Goal: Navigation & Orientation: Find specific page/section

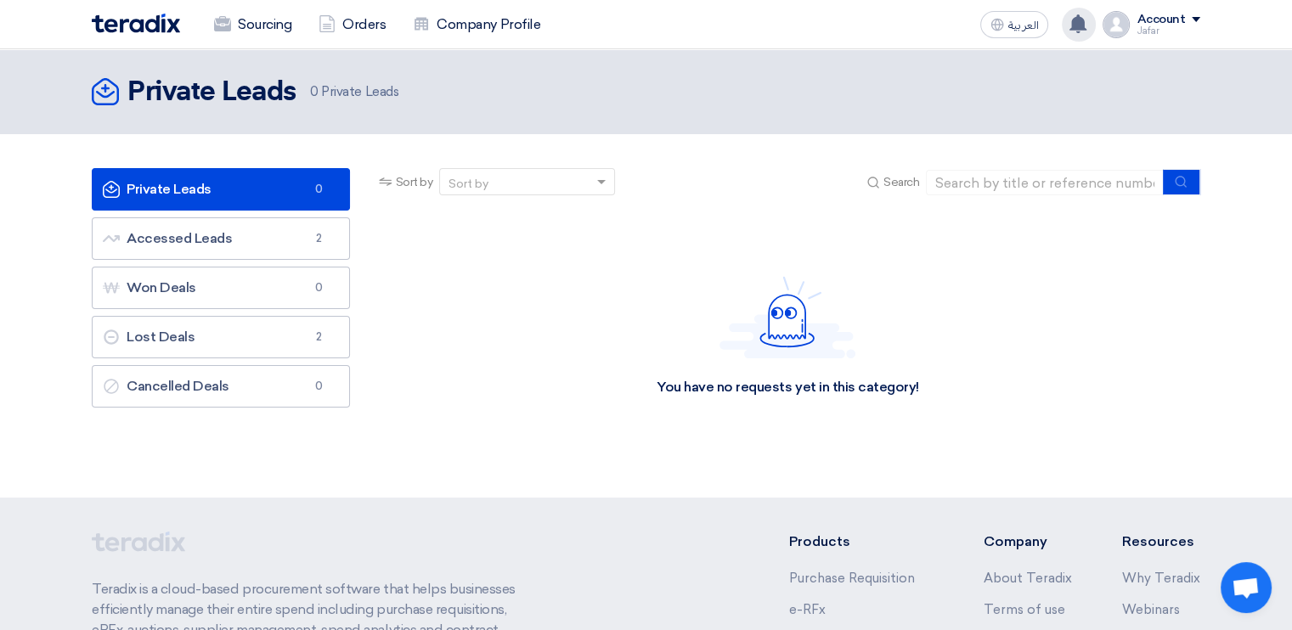
click at [1085, 25] on use at bounding box center [1077, 23] width 17 height 19
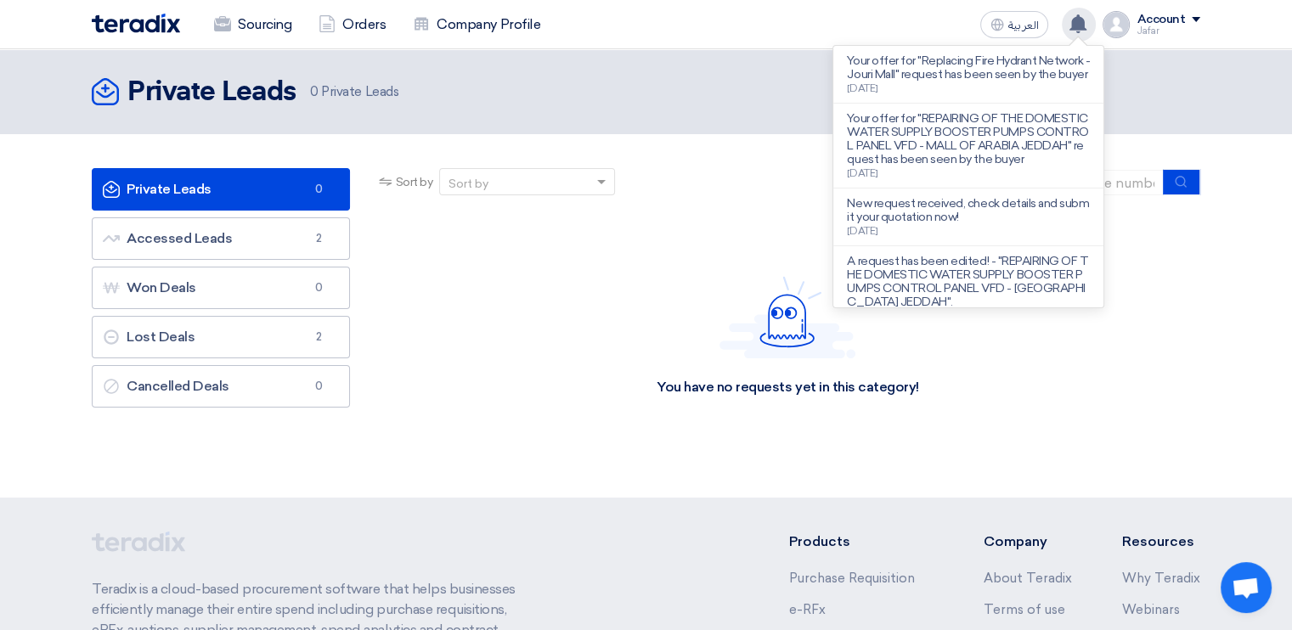
click at [491, 86] on div "Private Leads Private Leads 0 Private Leads" at bounding box center [646, 92] width 1108 height 34
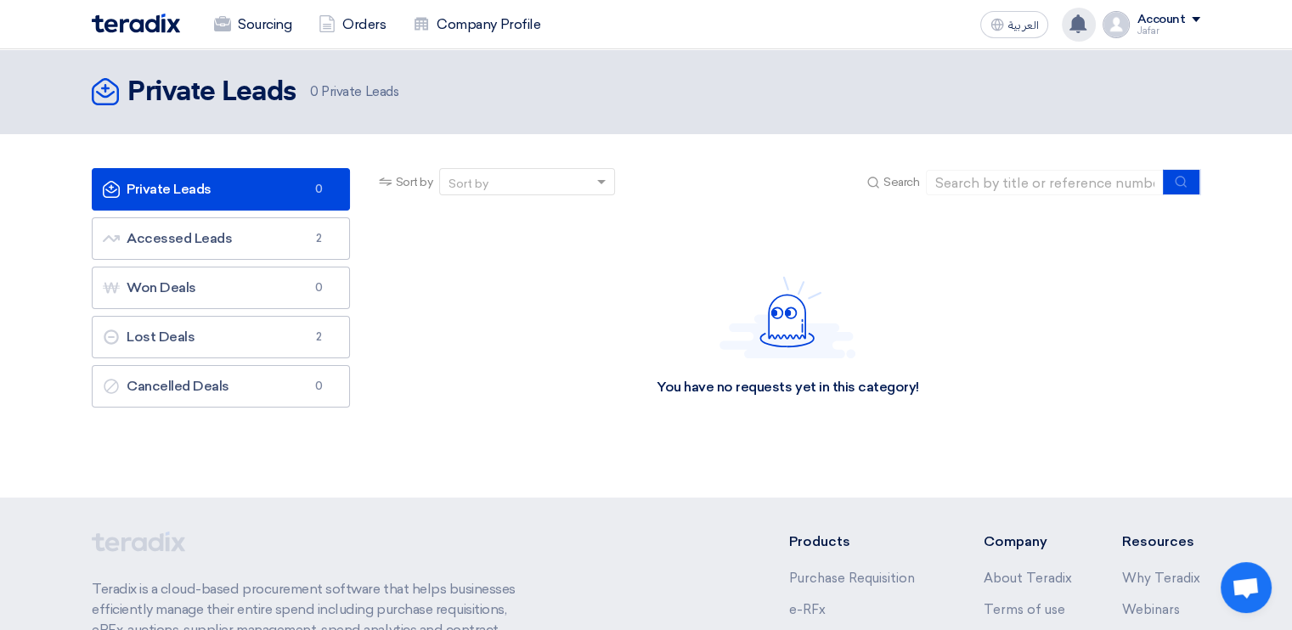
click at [1194, 24] on div "Account" at bounding box center [1168, 20] width 64 height 14
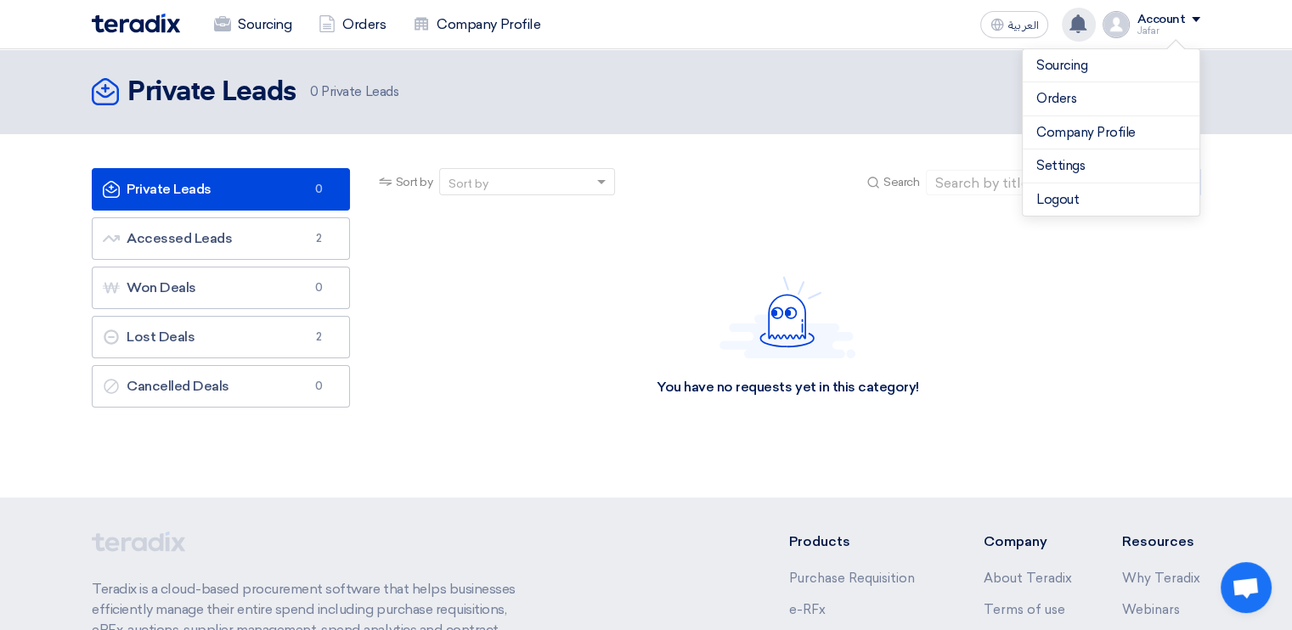
click at [897, 35] on div "Sourcing Orders Company Profile العربية ع Your offer for "Replacing Fire Hydran…" at bounding box center [646, 24] width 1134 height 48
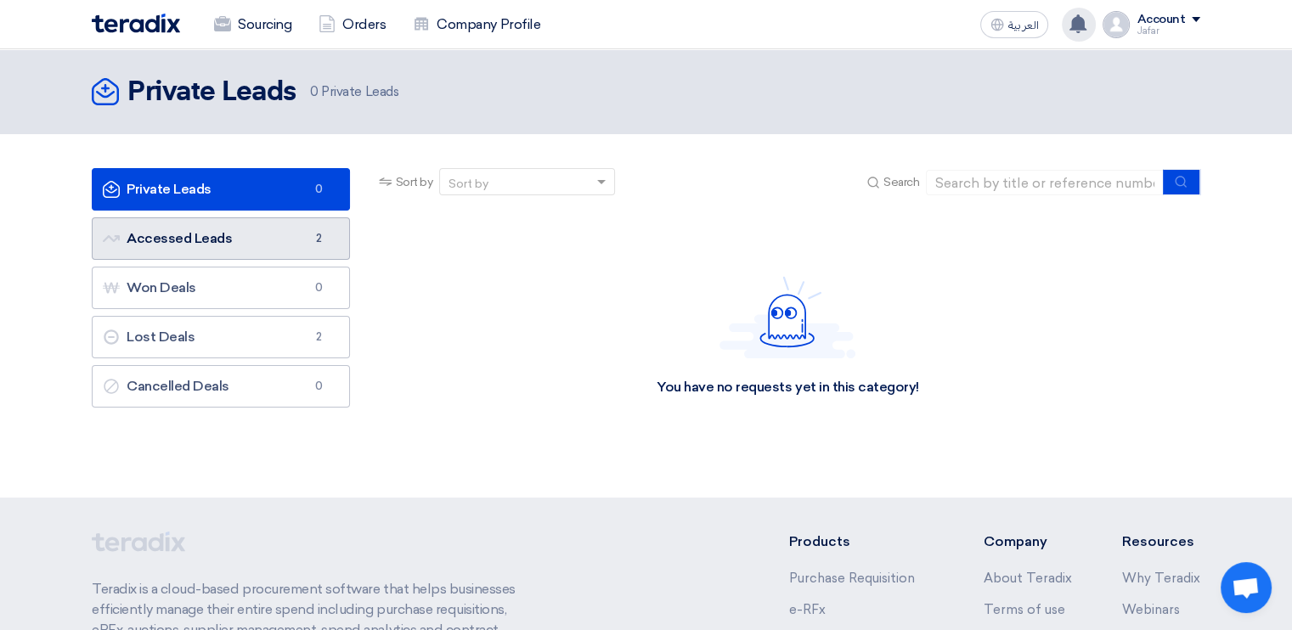
click at [268, 228] on link "Accessed Leads Accessed Leads 2" at bounding box center [221, 238] width 258 height 42
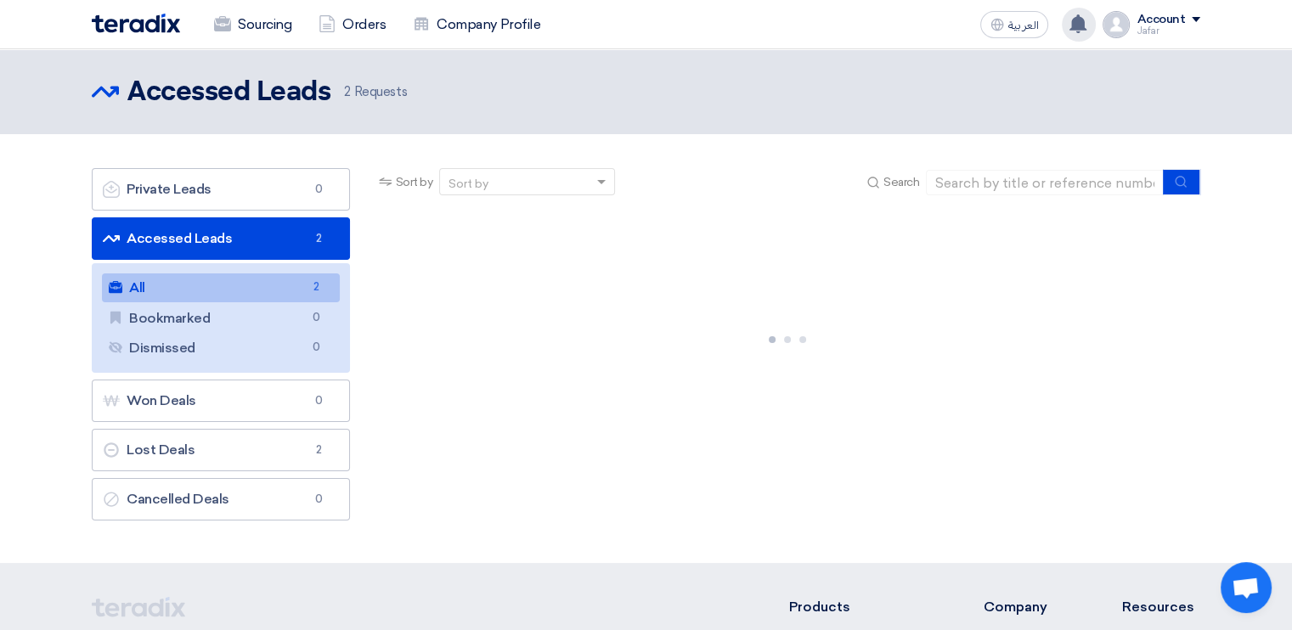
click at [252, 292] on link "All All 2" at bounding box center [221, 287] width 238 height 29
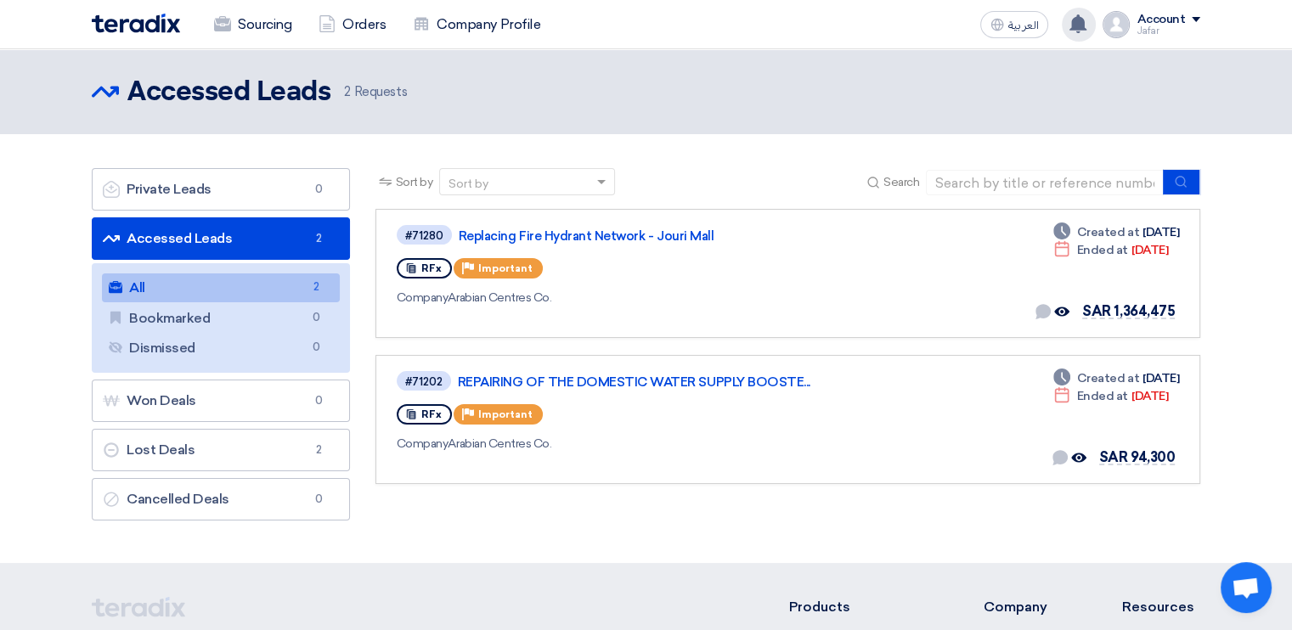
click at [184, 237] on link "Accessed Leads Accessed Leads 2" at bounding box center [221, 238] width 258 height 42
click at [0, 236] on section "Private Leads Private Leads 0 Accessed Leads Accessed Leads 2 All All 2 Bookmar…" at bounding box center [646, 348] width 1292 height 429
click at [354, 21] on link "Orders" at bounding box center [352, 24] width 94 height 37
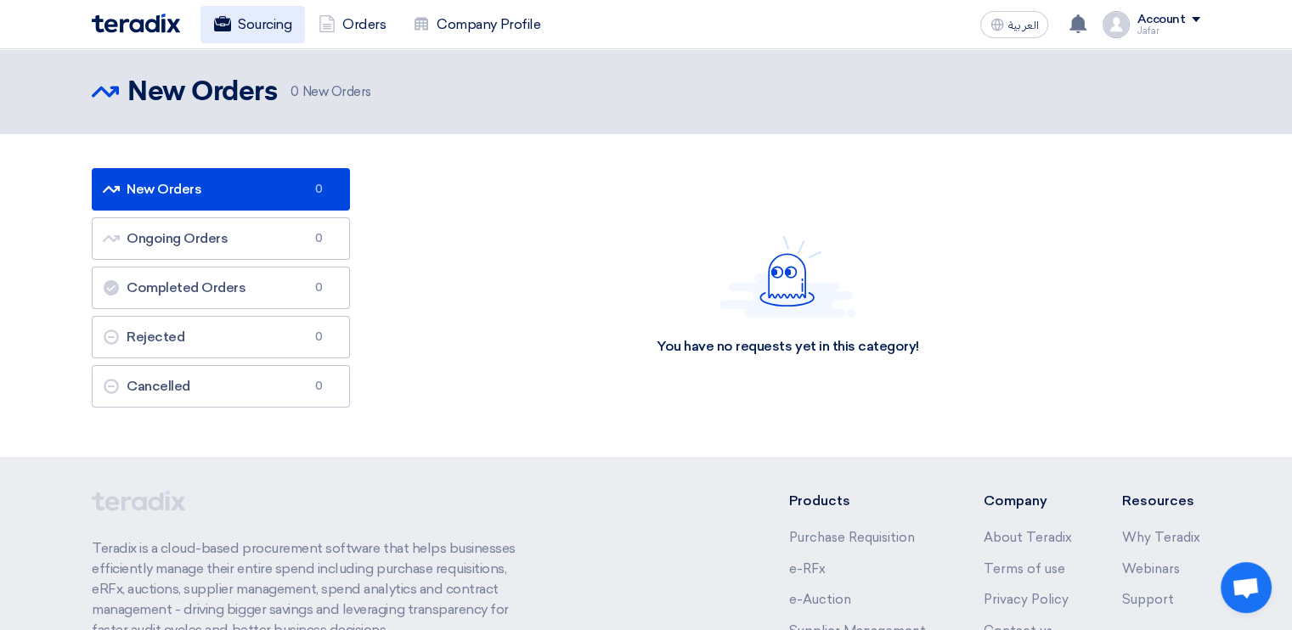
click at [251, 28] on link "Sourcing" at bounding box center [252, 24] width 104 height 37
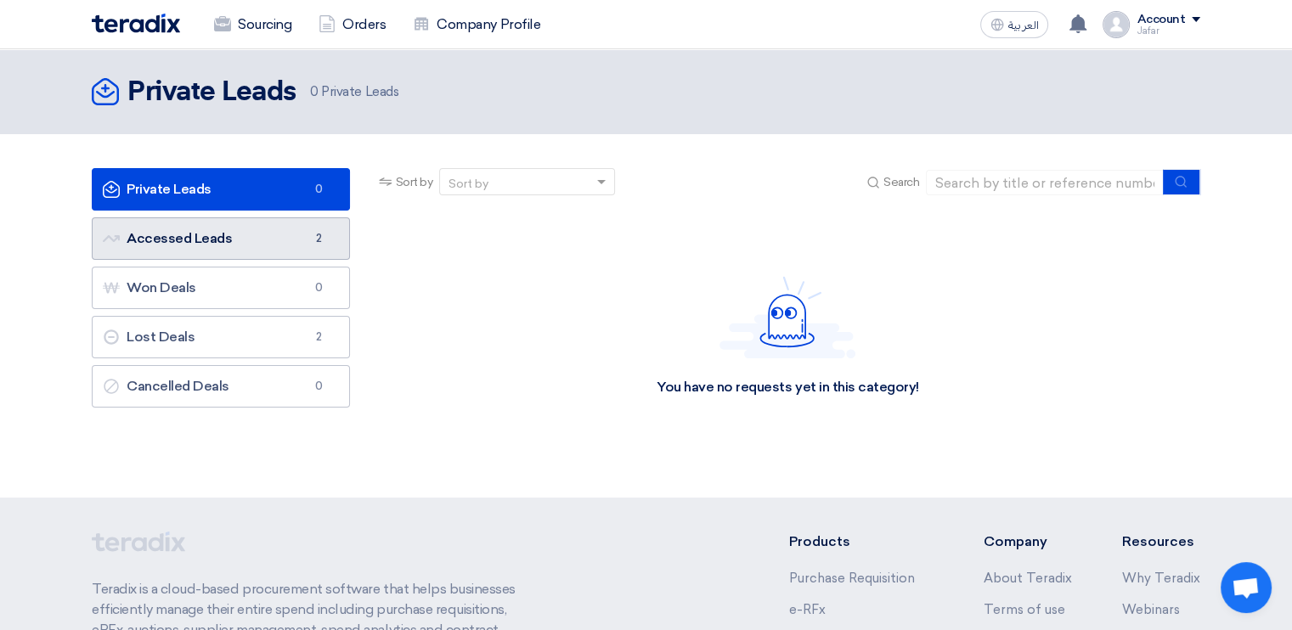
click at [200, 241] on link "Accessed Leads Accessed Leads 2" at bounding box center [221, 238] width 258 height 42
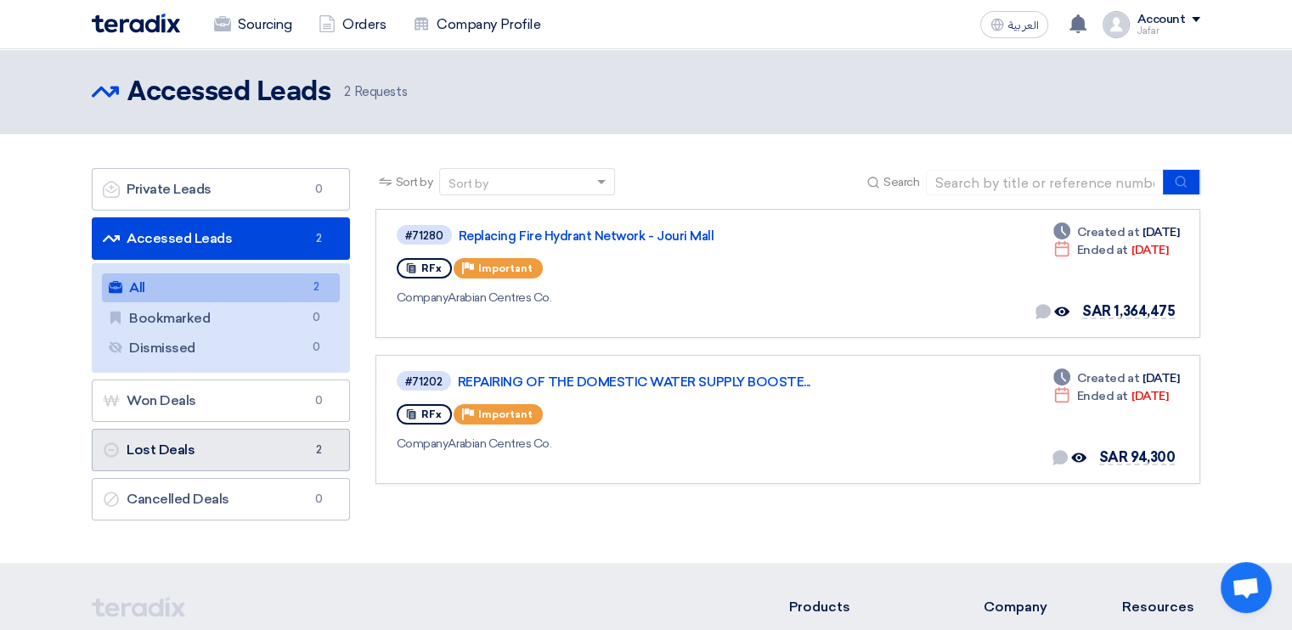
click at [204, 442] on link "Lost Deals Lost Deals 2" at bounding box center [221, 450] width 258 height 42
